Goal: Task Accomplishment & Management: Use online tool/utility

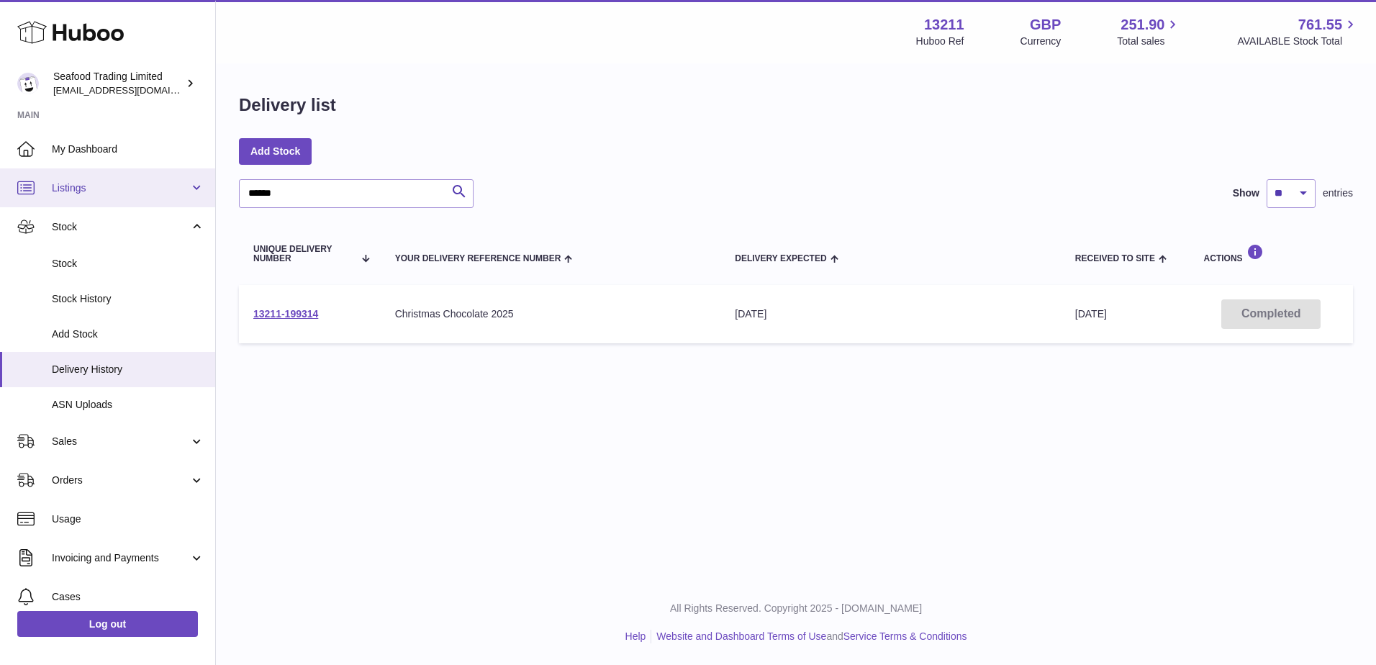
click at [89, 201] on link "Listings" at bounding box center [107, 187] width 215 height 39
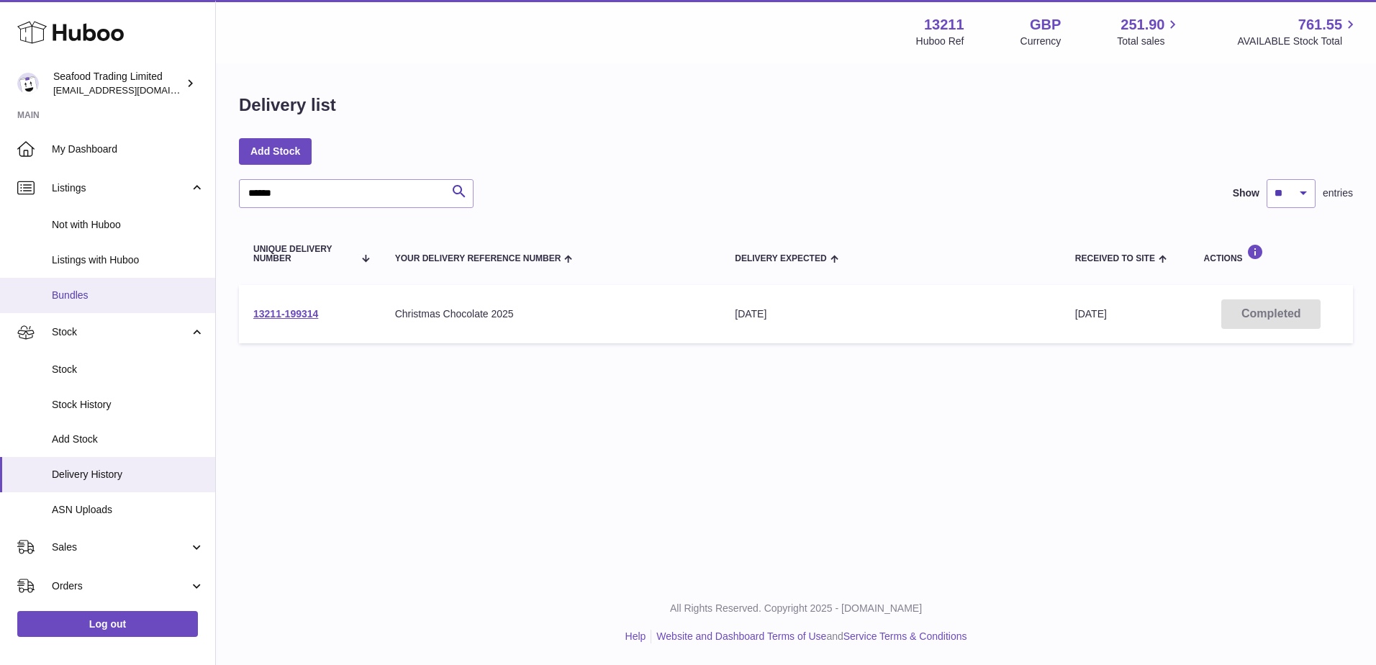
click at [99, 284] on link "Bundles" at bounding box center [107, 295] width 215 height 35
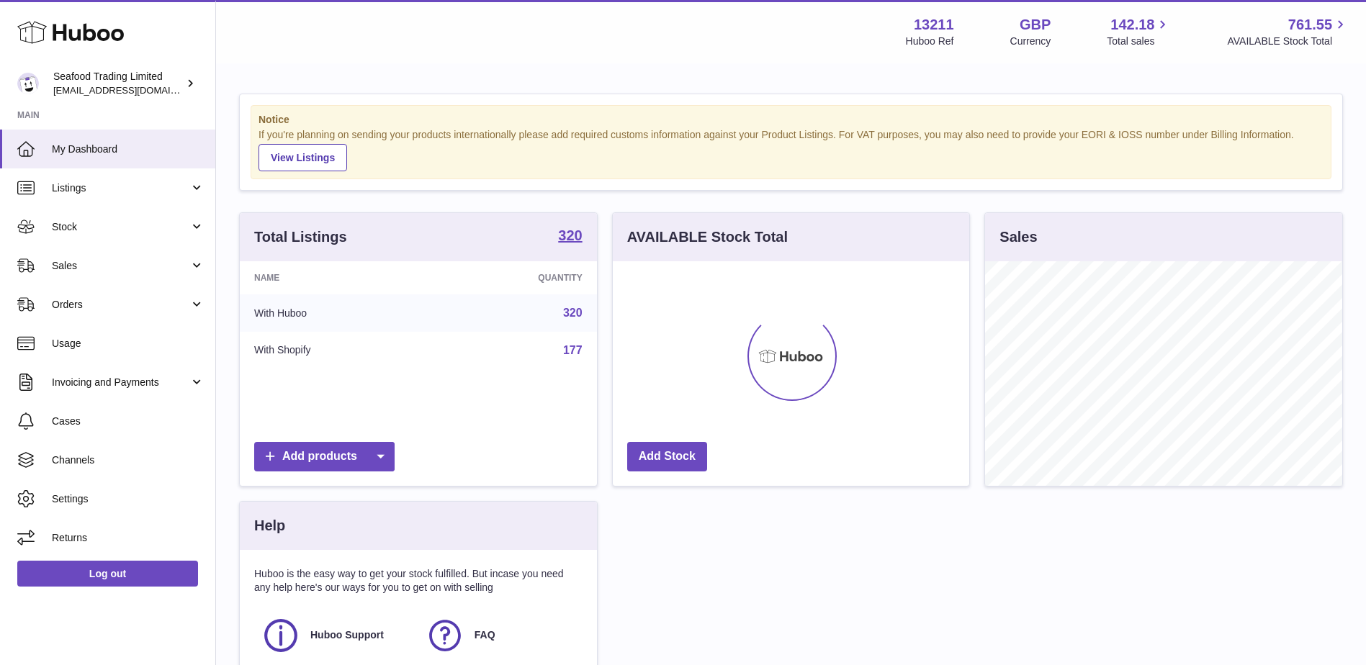
scroll to position [225, 356]
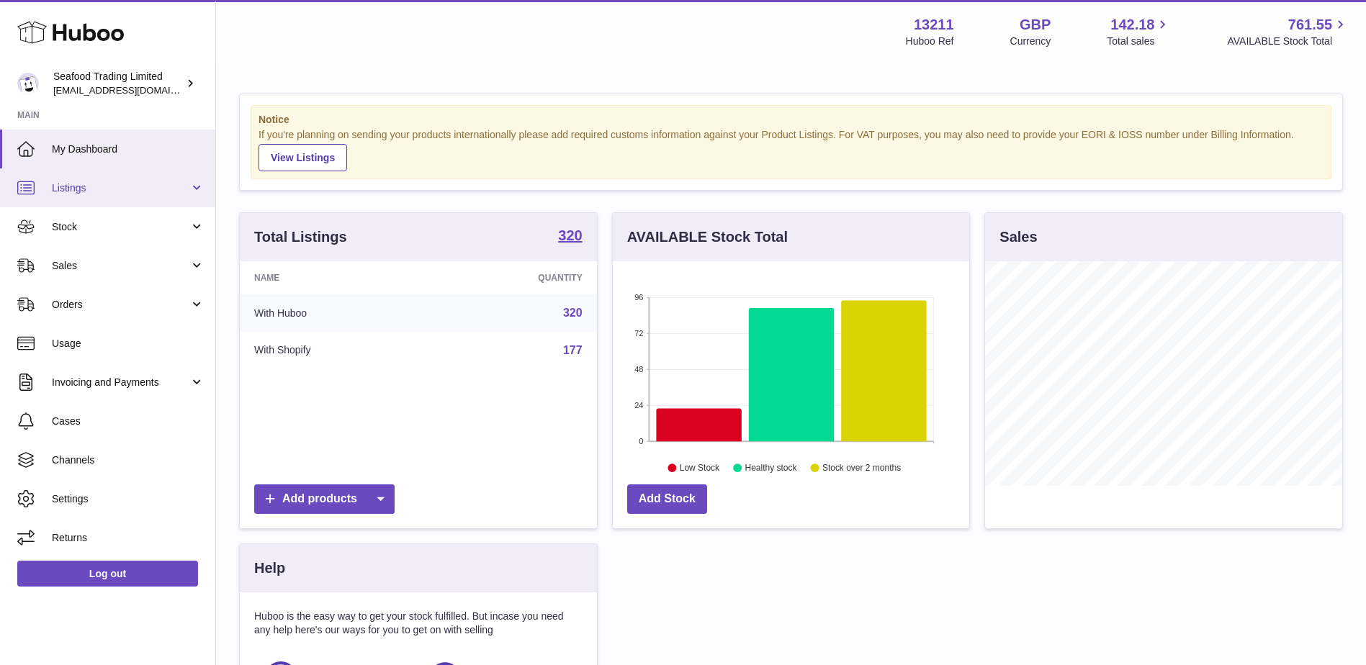
click at [52, 189] on span "Listings" at bounding box center [120, 188] width 137 height 14
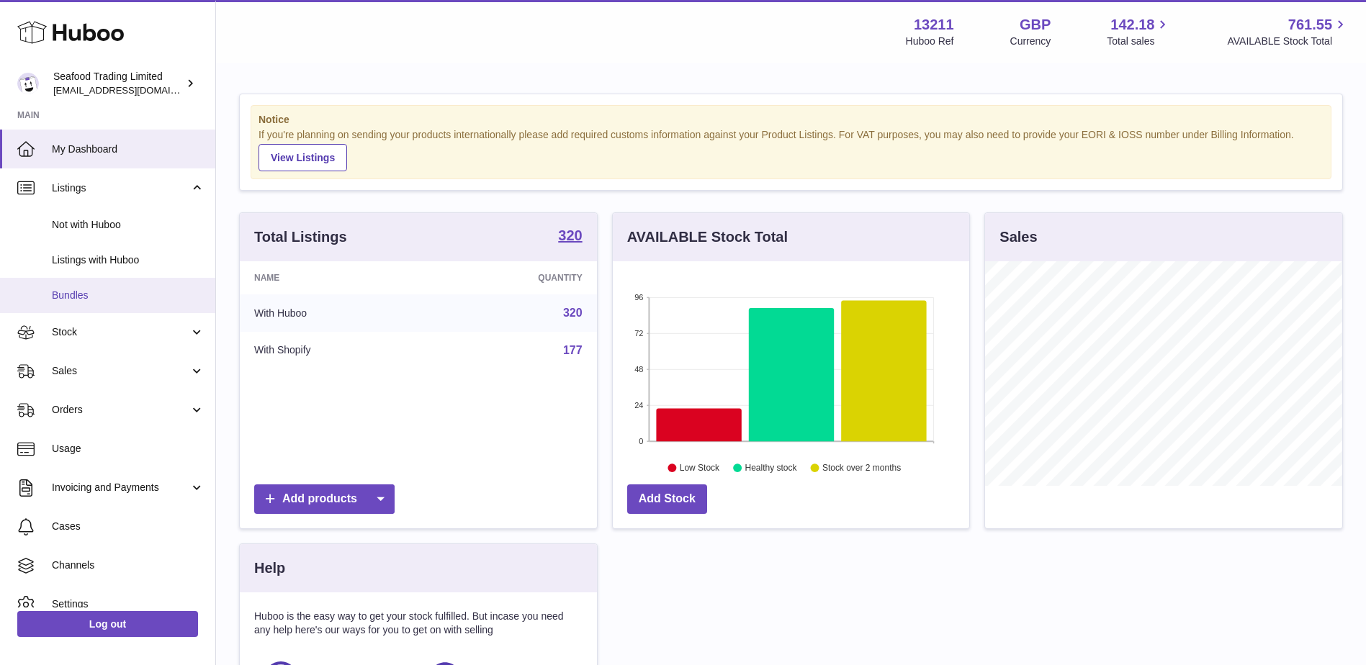
click at [78, 291] on span "Bundles" at bounding box center [128, 296] width 153 height 14
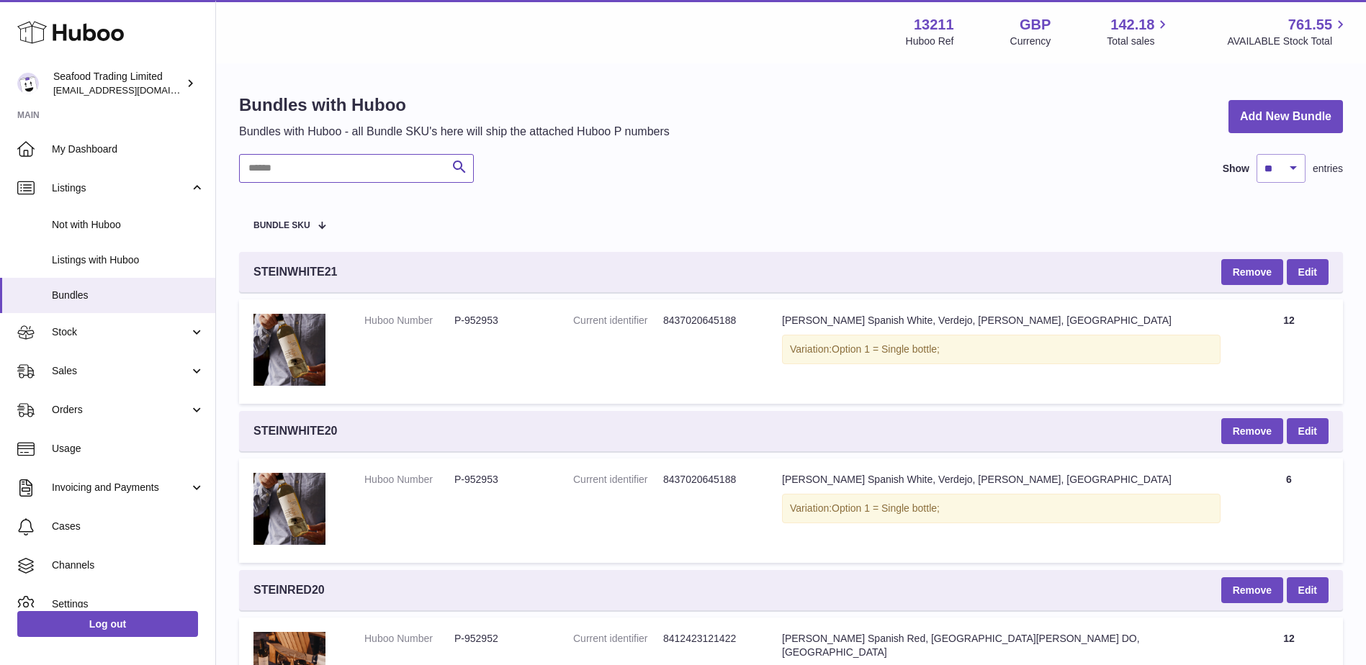
click at [353, 171] on input "text" at bounding box center [356, 168] width 235 height 29
paste input "**********"
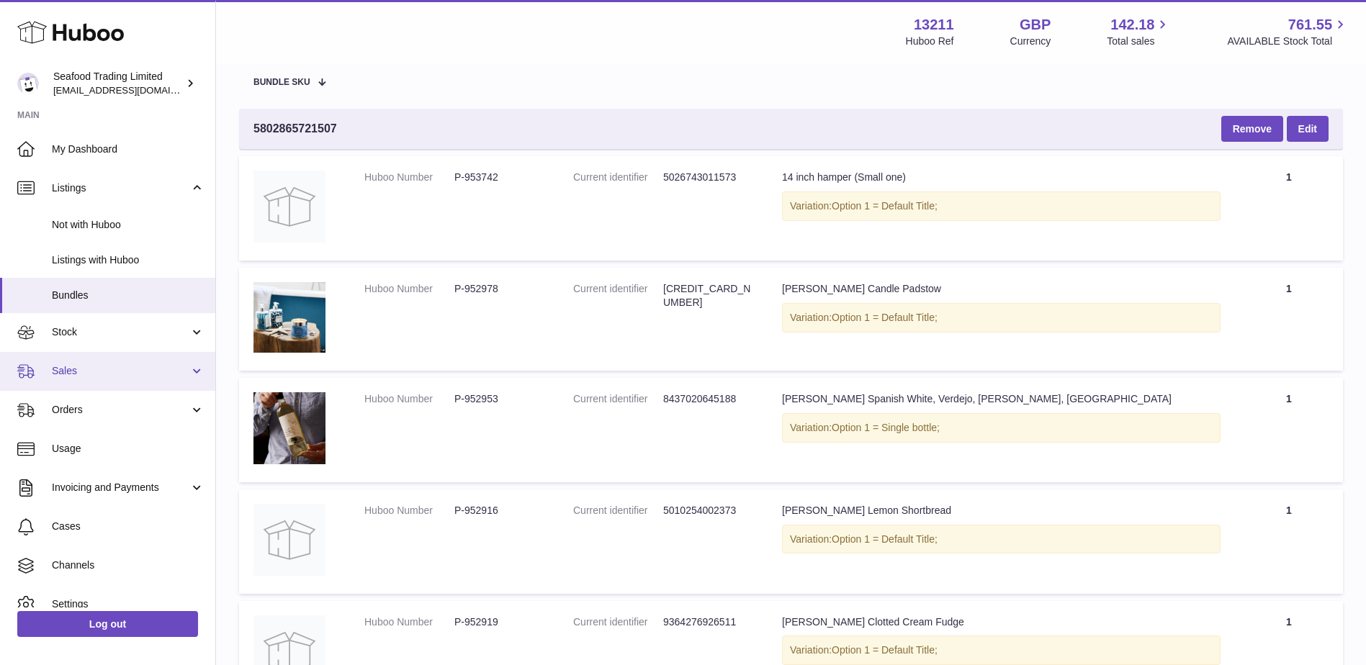
scroll to position [127, 0]
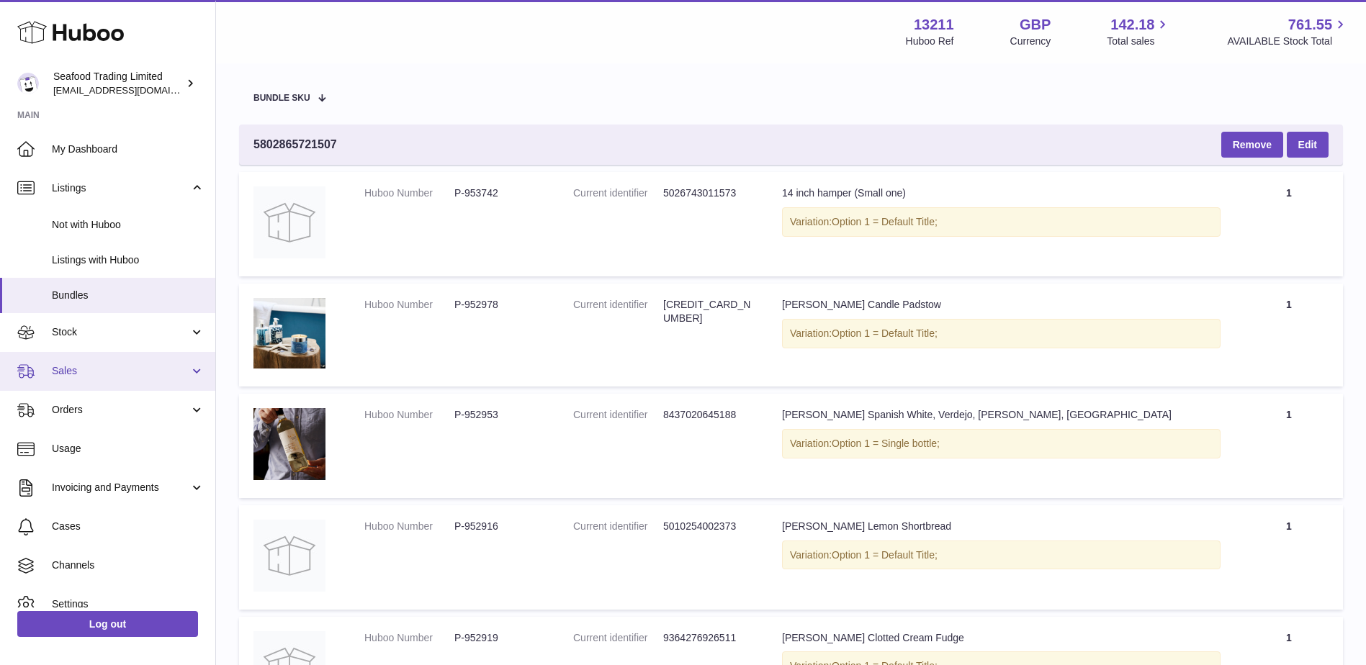
type input "**********"
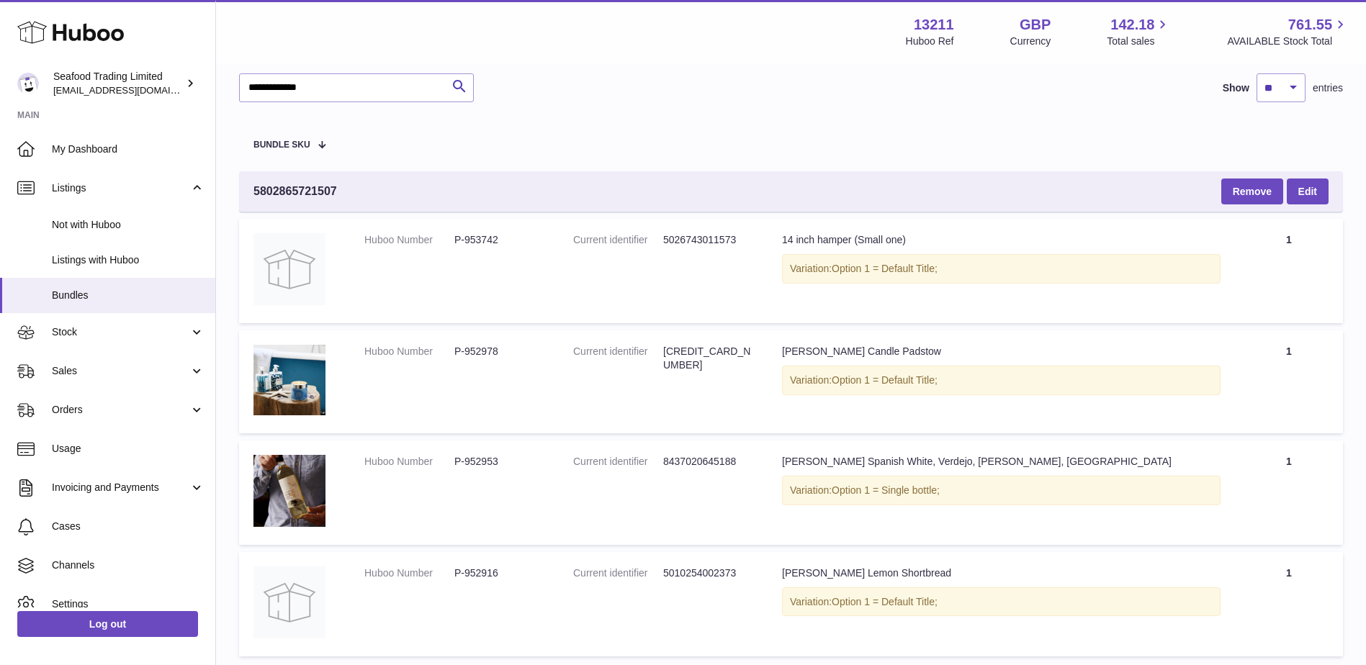
scroll to position [55, 0]
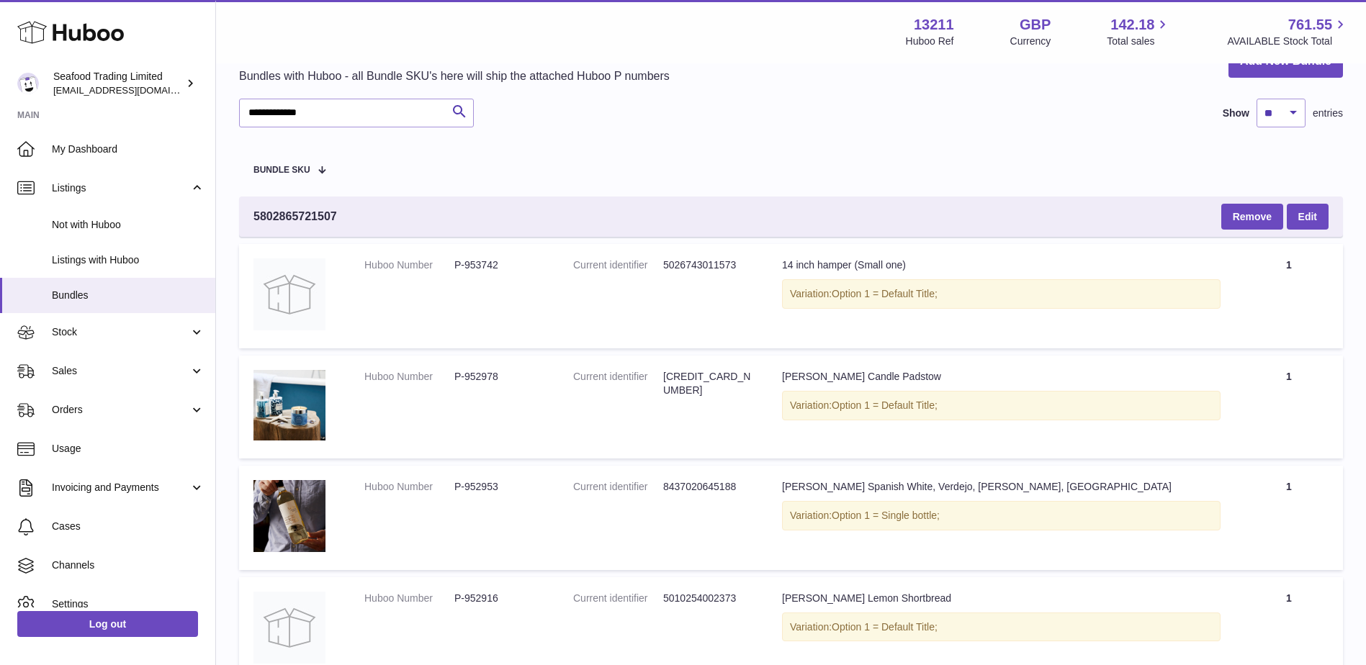
click at [474, 263] on dd "P-953742" at bounding box center [499, 265] width 90 height 14
click at [478, 263] on dd "P-953742" at bounding box center [499, 265] width 90 height 14
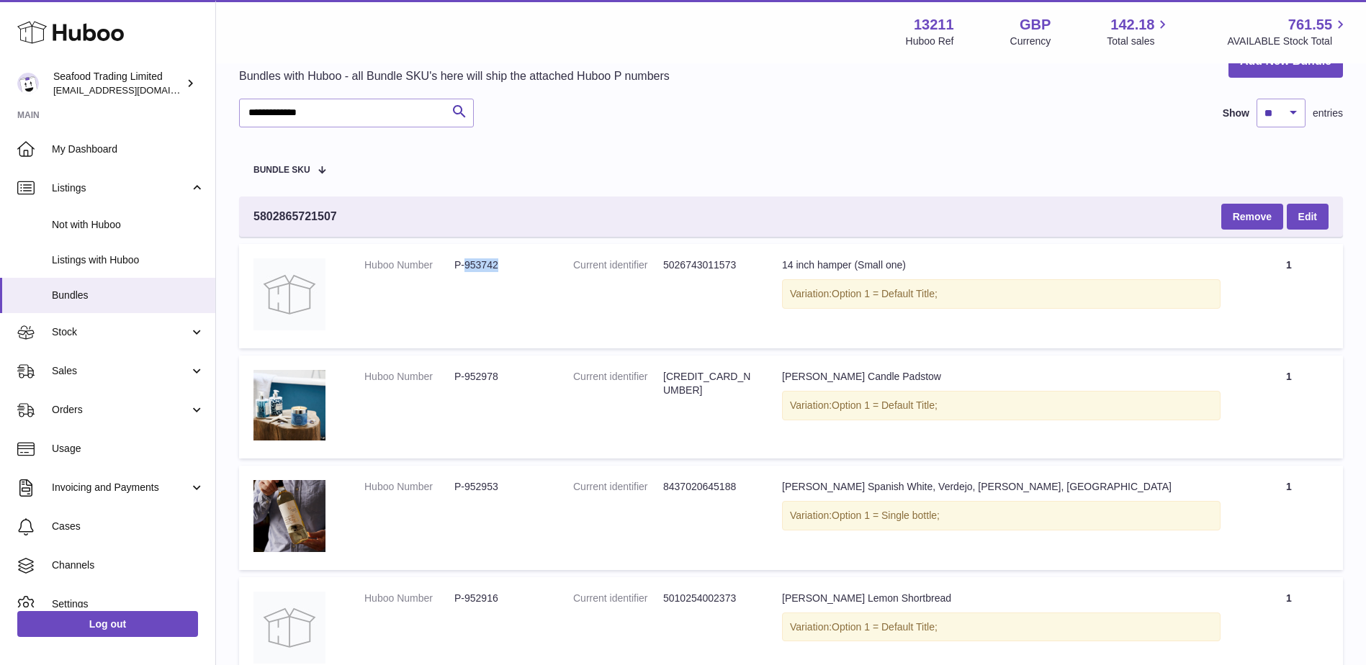
click at [474, 375] on dd "P-952978" at bounding box center [499, 377] width 90 height 14
copy dd "952978"
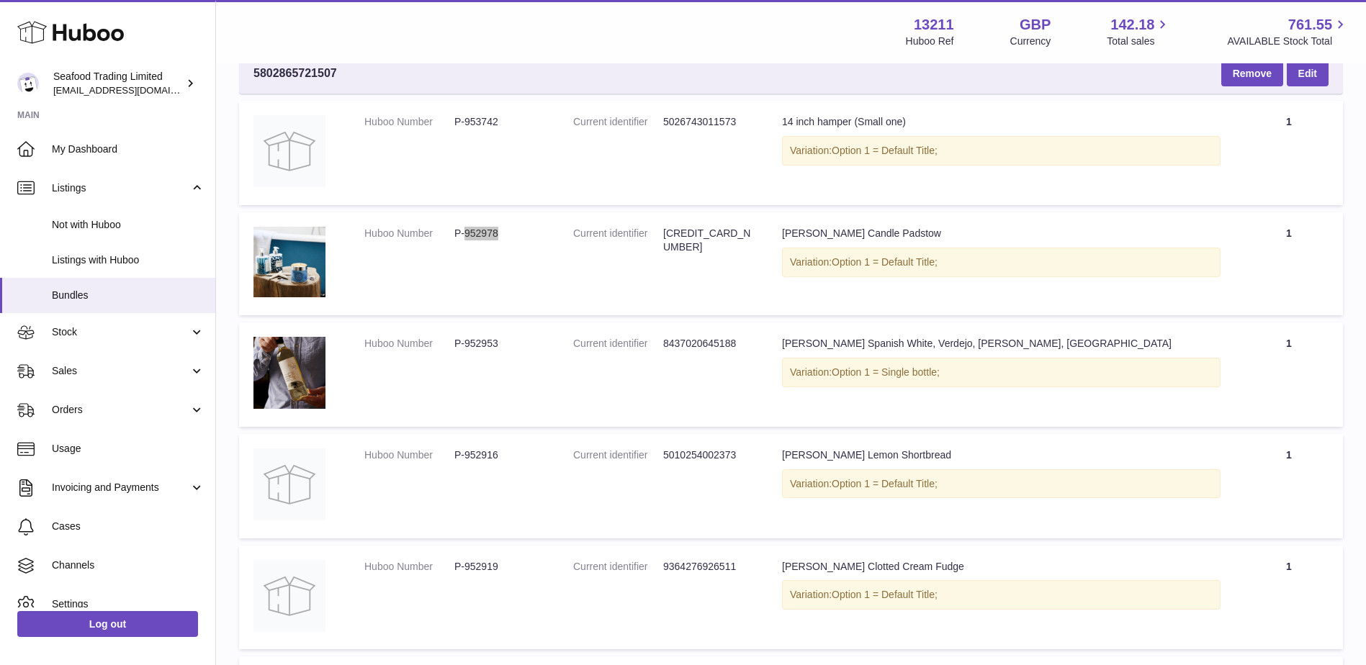
scroll to position [199, 0]
click at [467, 343] on dd "P-952953" at bounding box center [499, 343] width 90 height 14
copy dd "952953"
click at [486, 456] on dd "P-952916" at bounding box center [499, 455] width 90 height 14
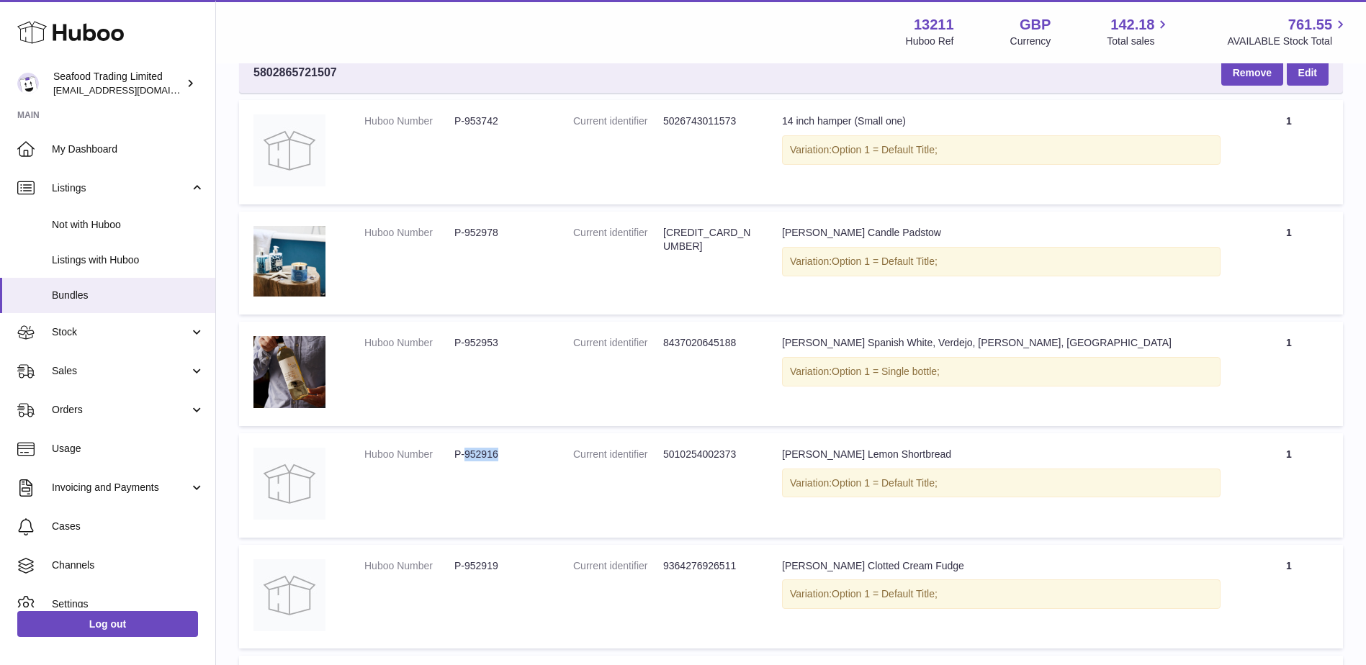
click at [486, 456] on dd "P-952916" at bounding box center [499, 455] width 90 height 14
copy dd "952916"
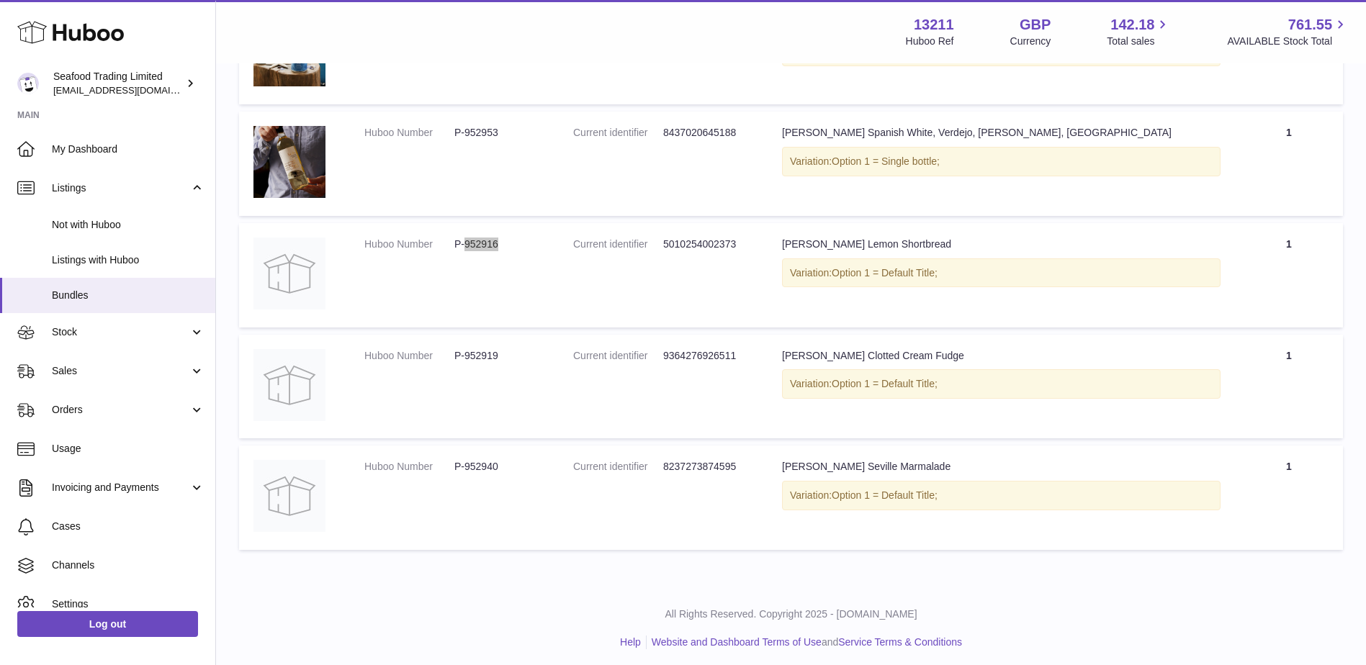
scroll to position [415, 0]
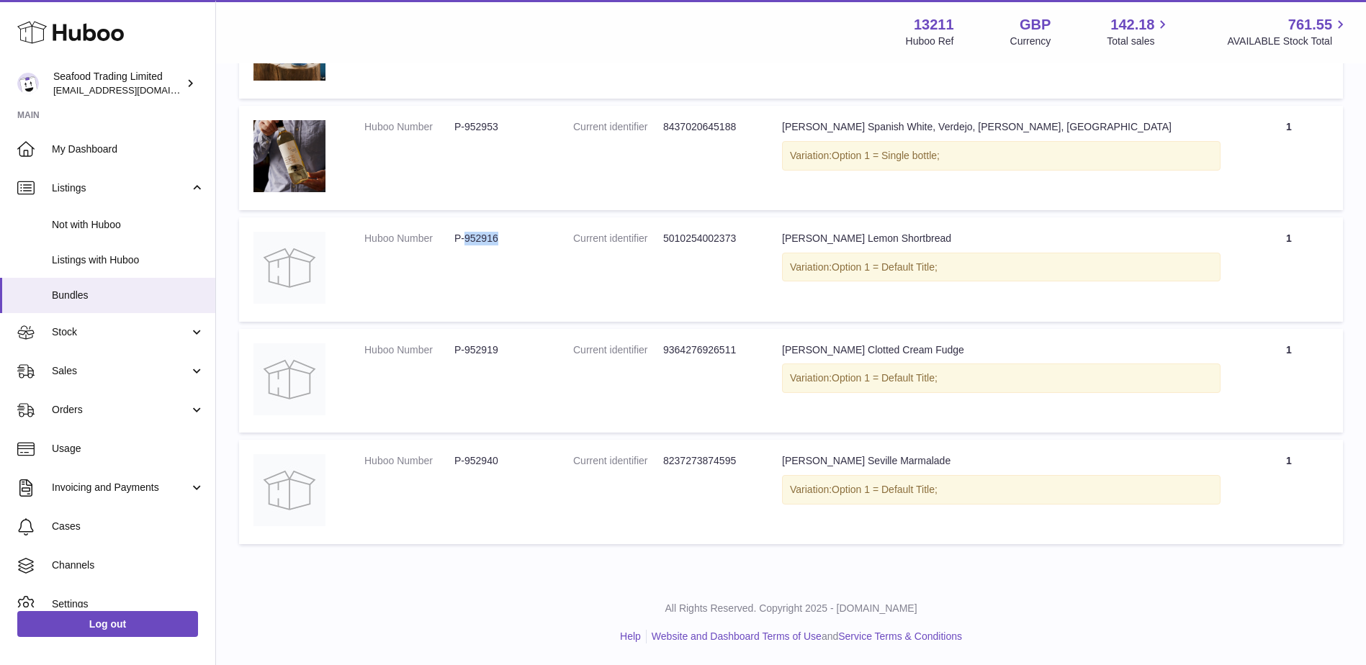
click at [481, 347] on dd "P-952919" at bounding box center [499, 350] width 90 height 14
copy dd "952919"
click at [479, 465] on dd "P-952940" at bounding box center [499, 461] width 90 height 14
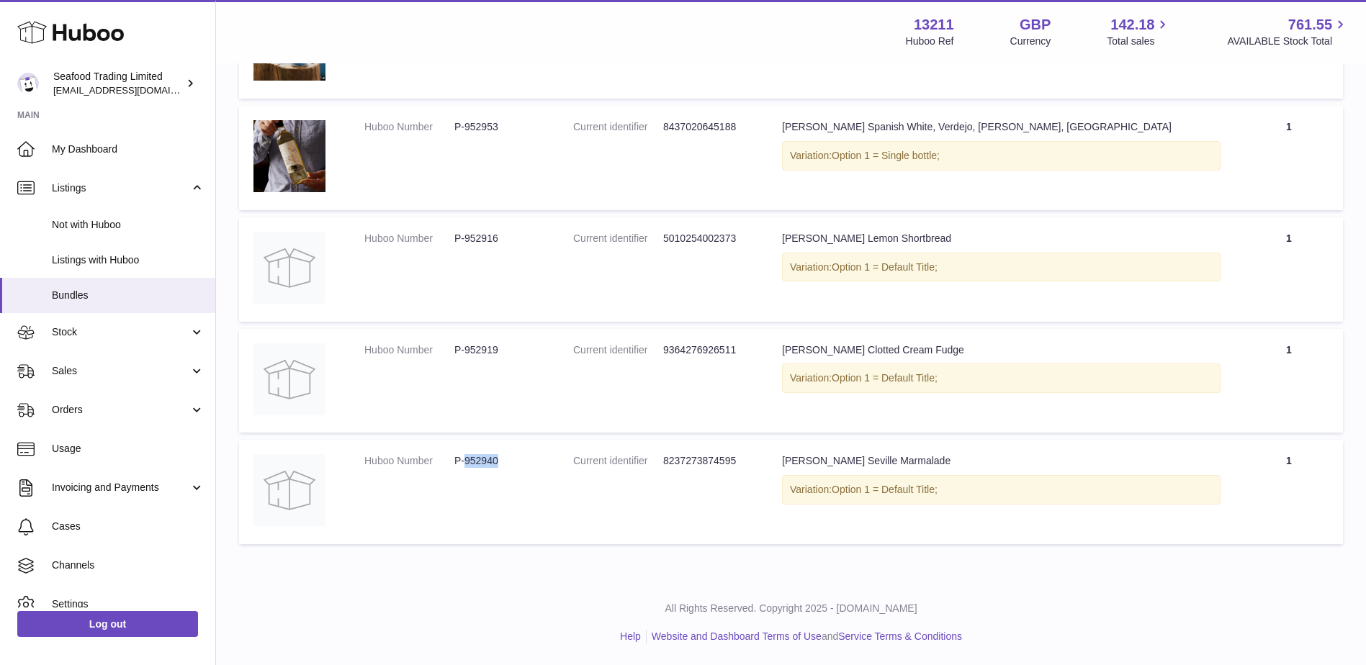
copy dd "952940"
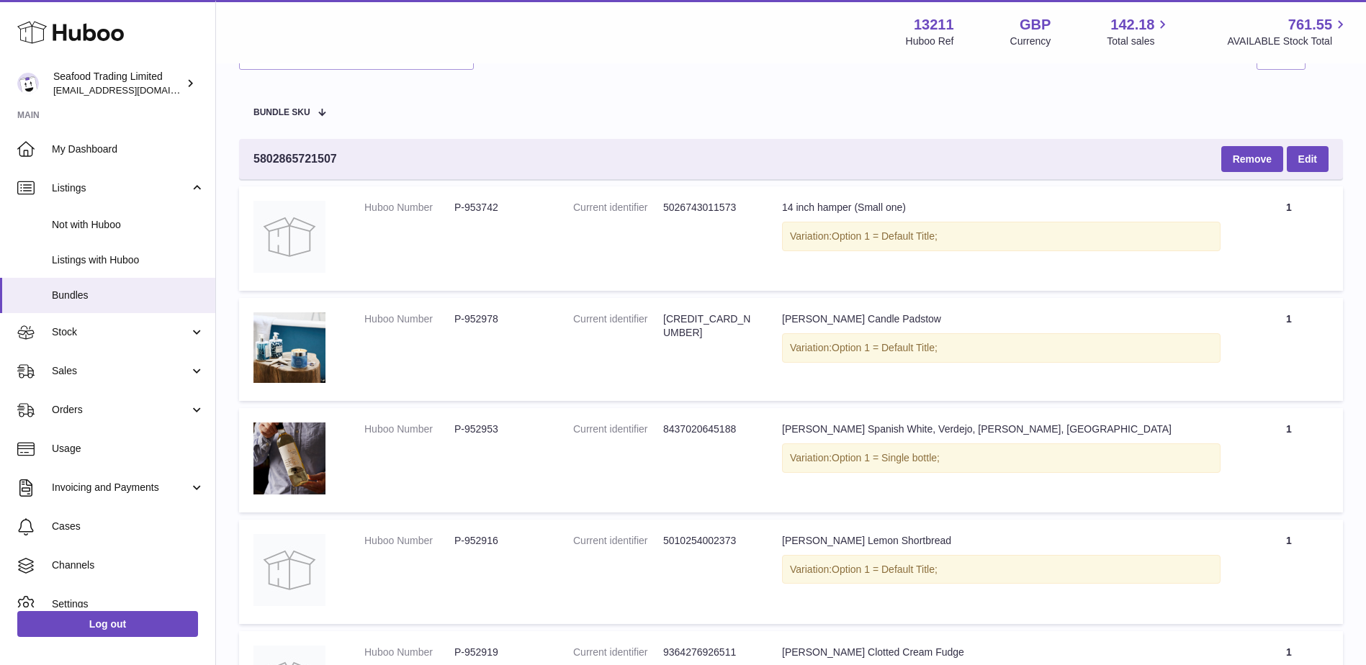
scroll to position [0, 0]
